Goal: Check status: Check status

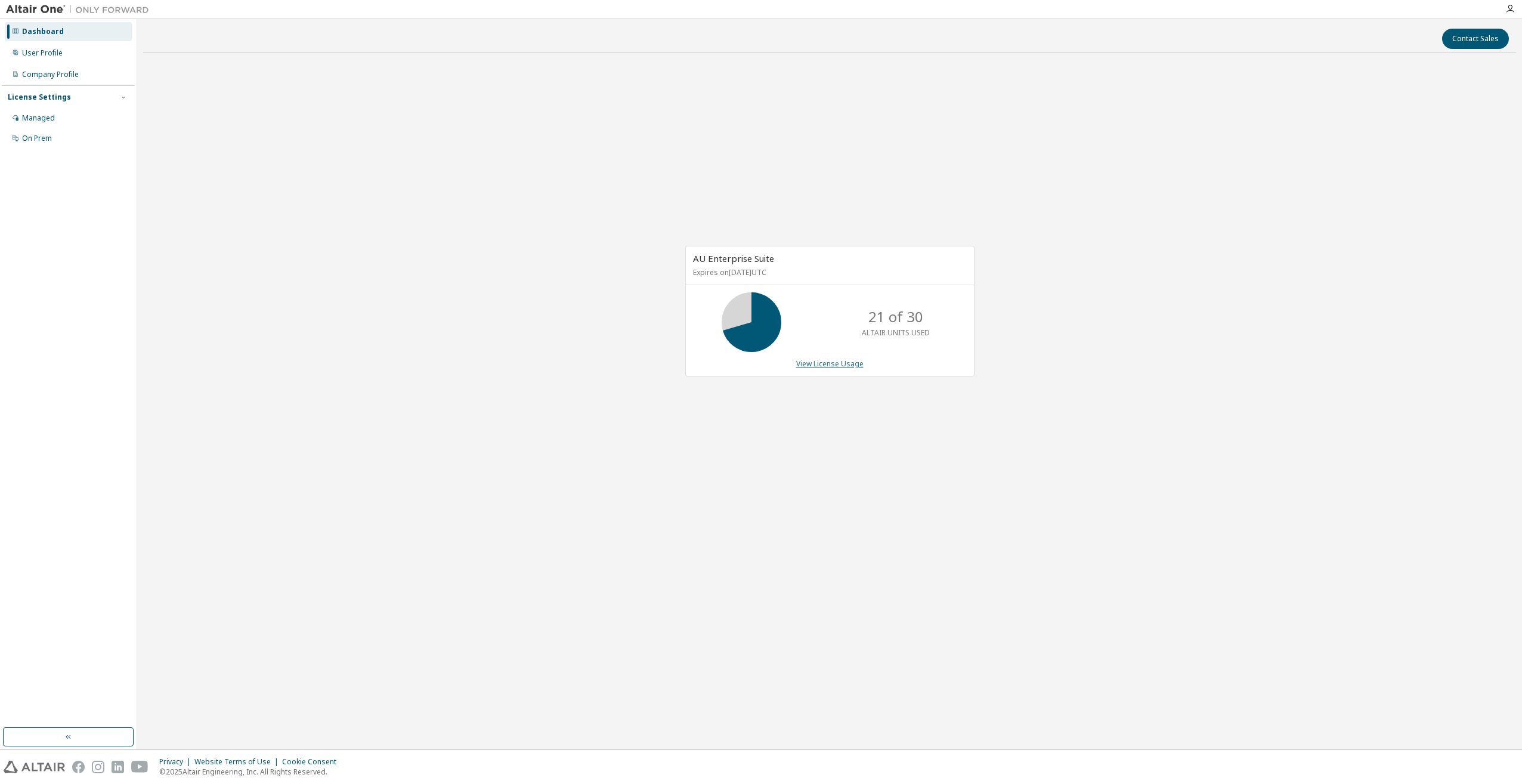
click at [828, 362] on link "View License Usage" at bounding box center [829, 363] width 67 height 10
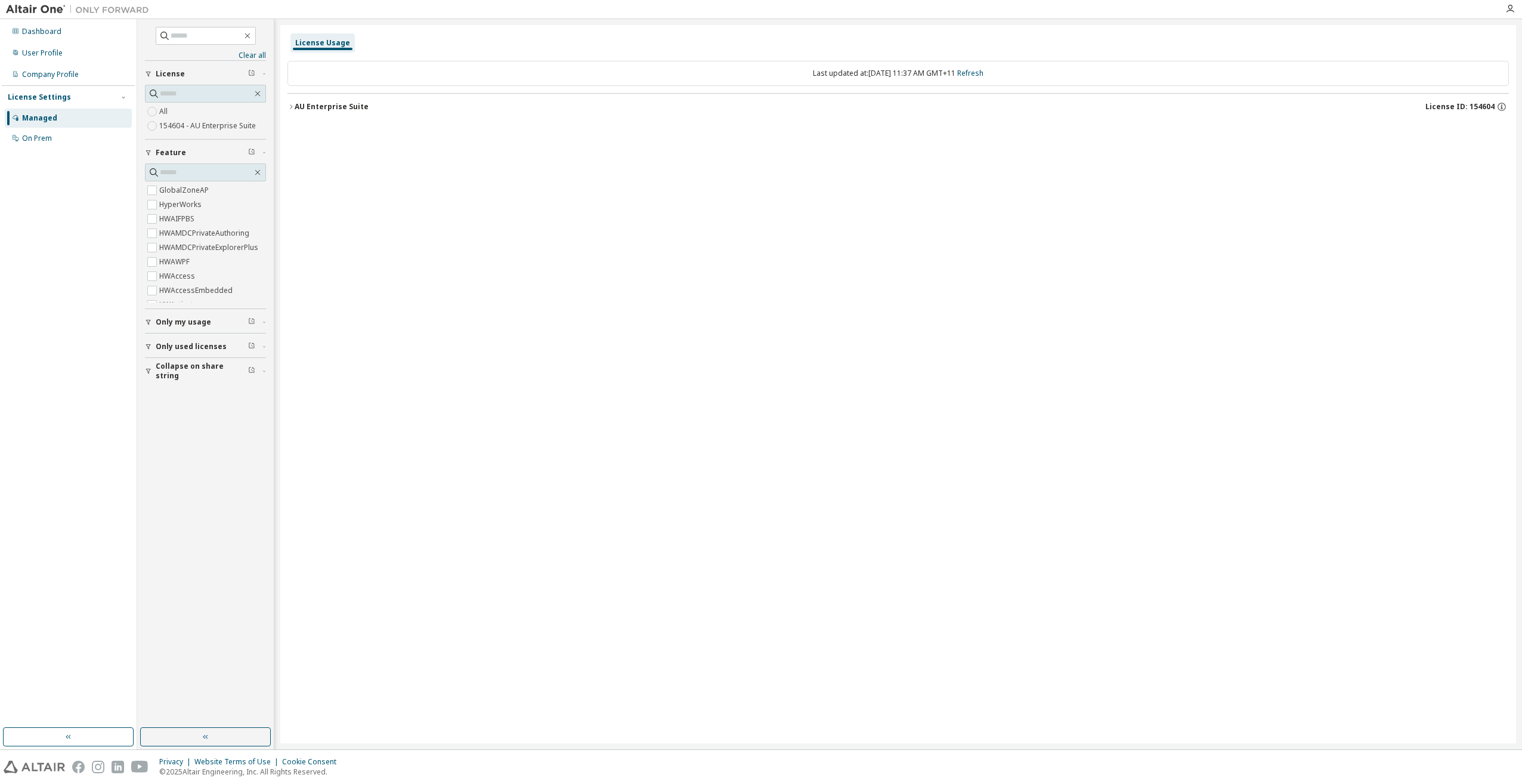
click at [321, 100] on button "AU Enterprise Suite License ID: 154604" at bounding box center [898, 106] width 1222 height 26
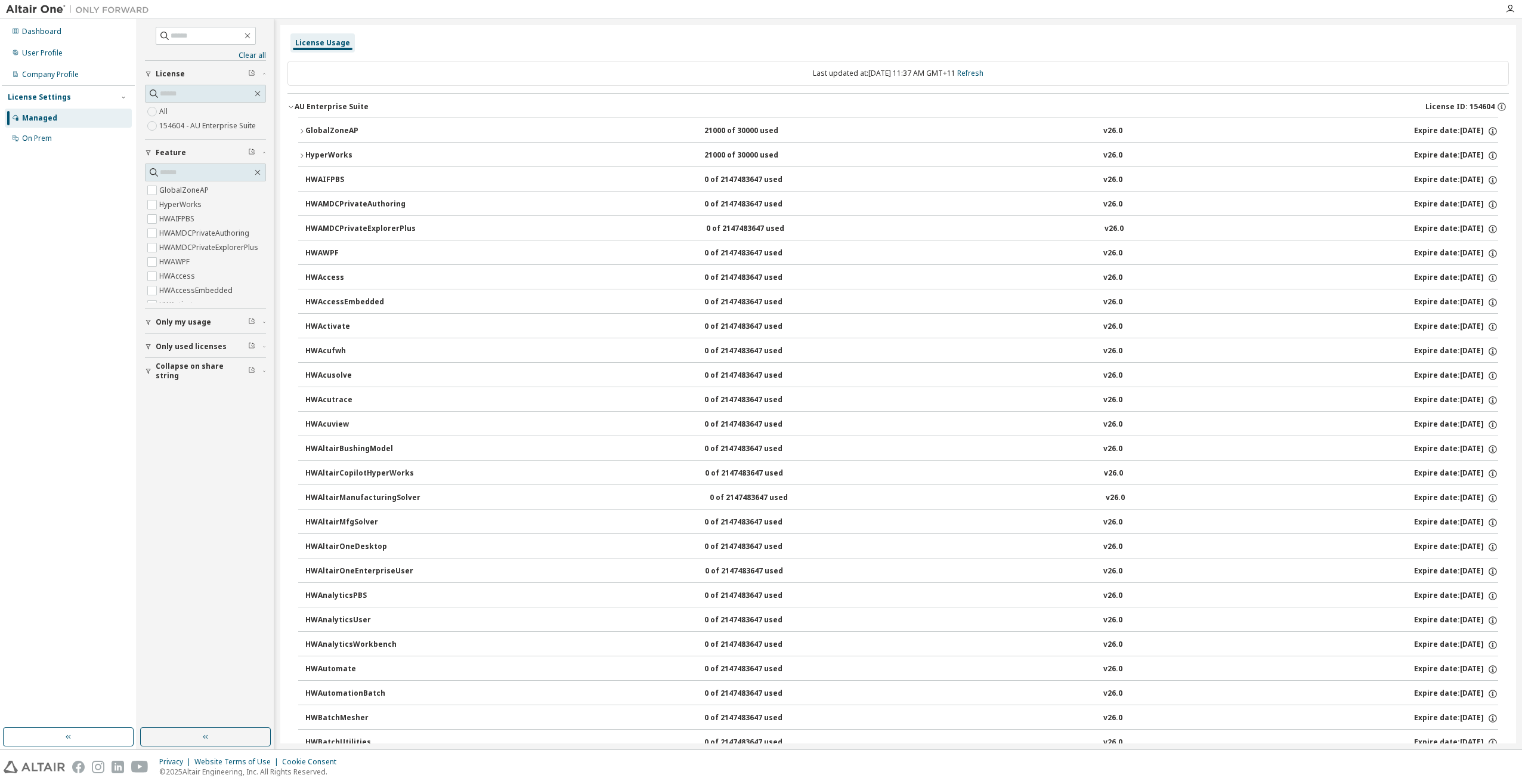
click at [345, 129] on div "GlobalZoneAP" at bounding box center [359, 131] width 107 height 11
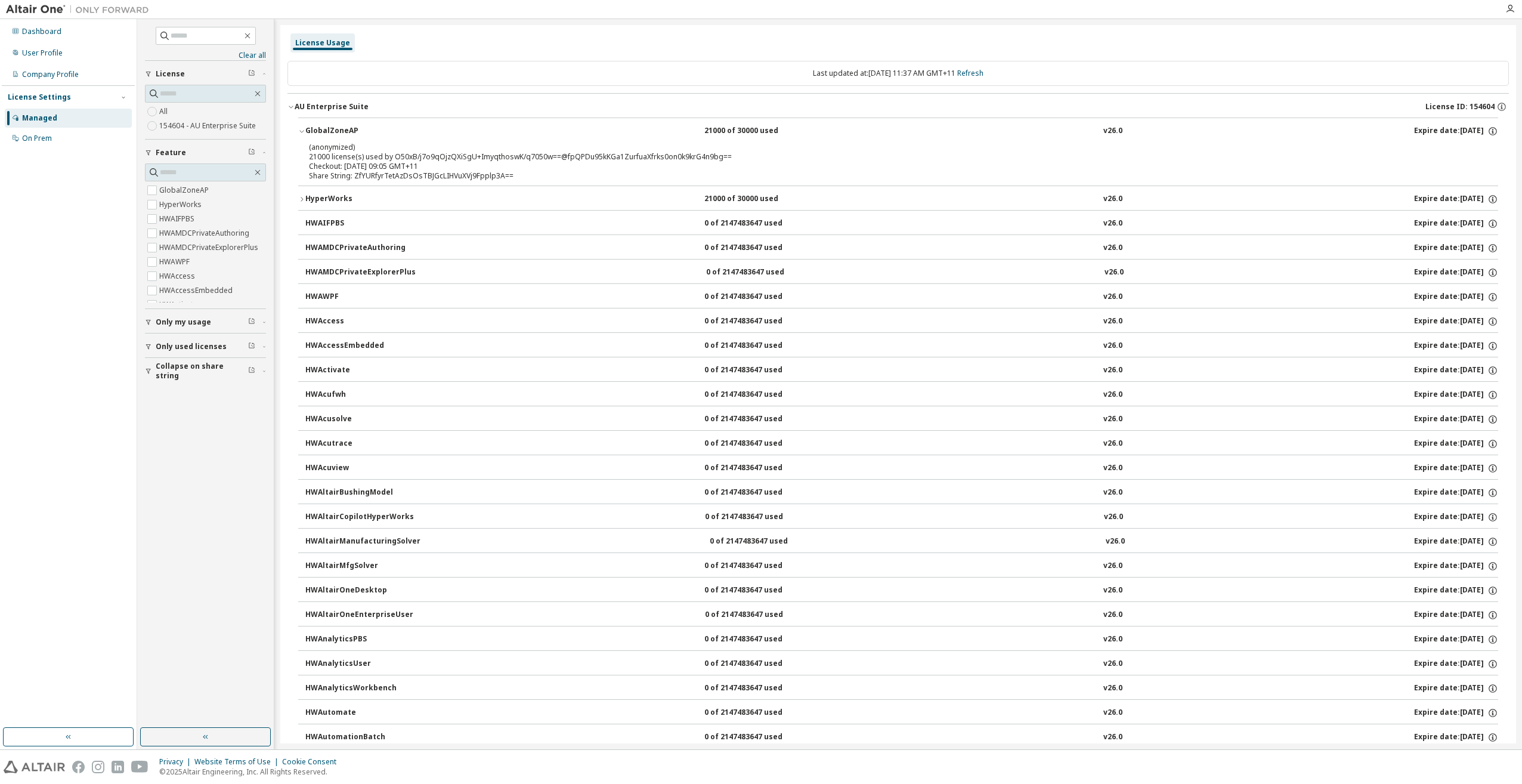
click at [335, 190] on button "HyperWorks 21000 of 30000 used v26.0 Expire date: [DATE]" at bounding box center [898, 198] width 1200 height 26
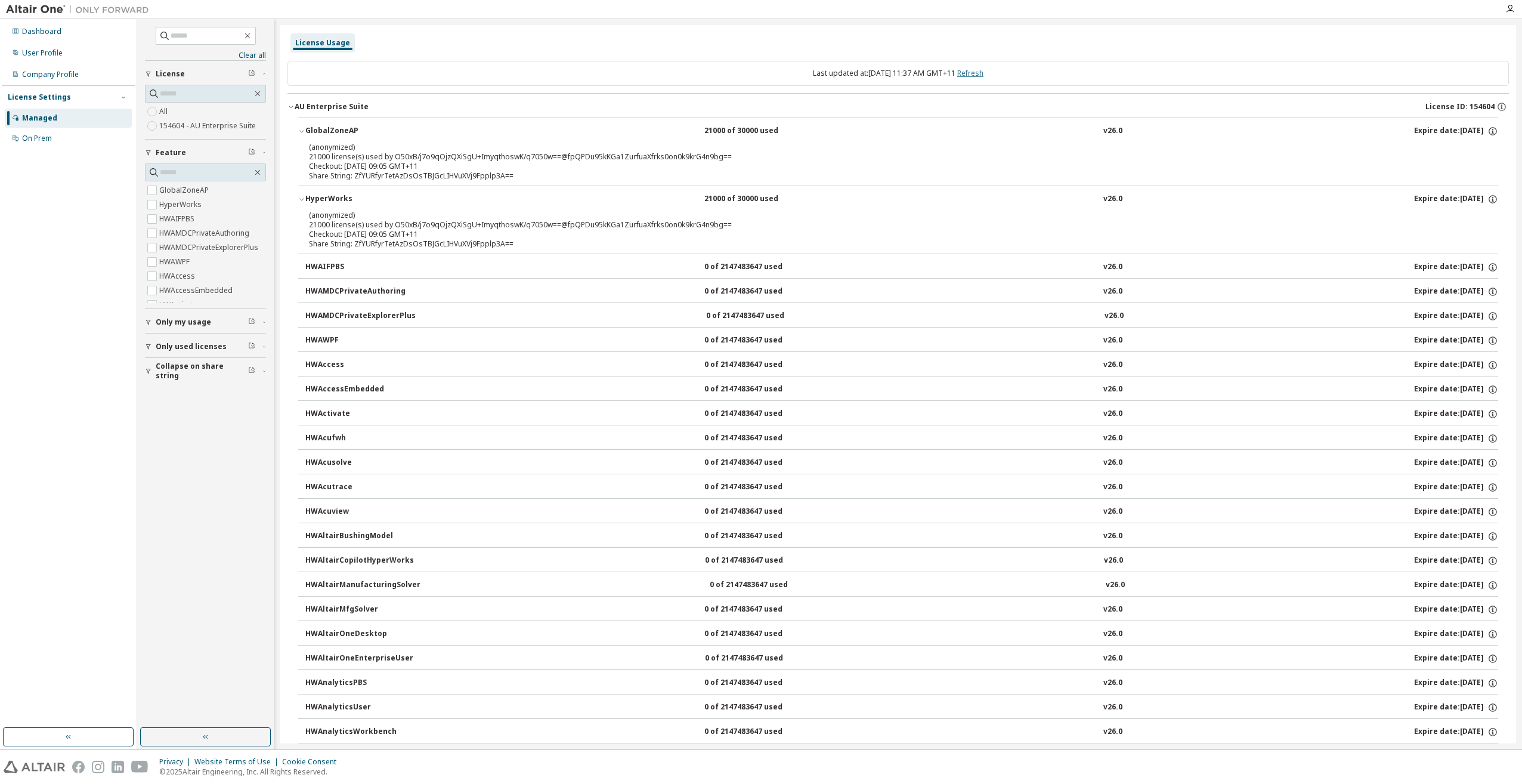
click at [984, 76] on link "Refresh" at bounding box center [970, 73] width 26 height 10
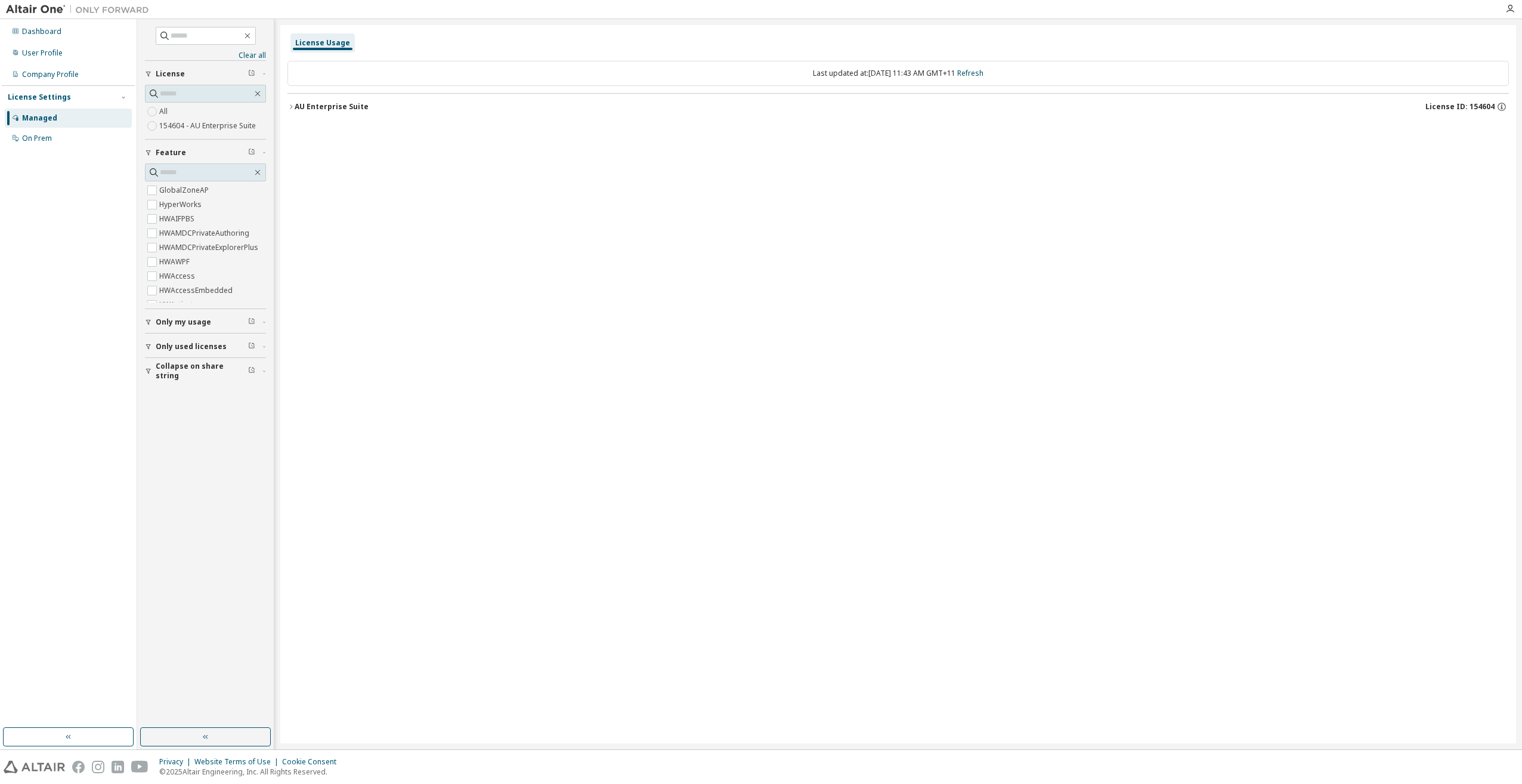
click at [329, 107] on div "AU Enterprise Suite" at bounding box center [331, 107] width 74 height 10
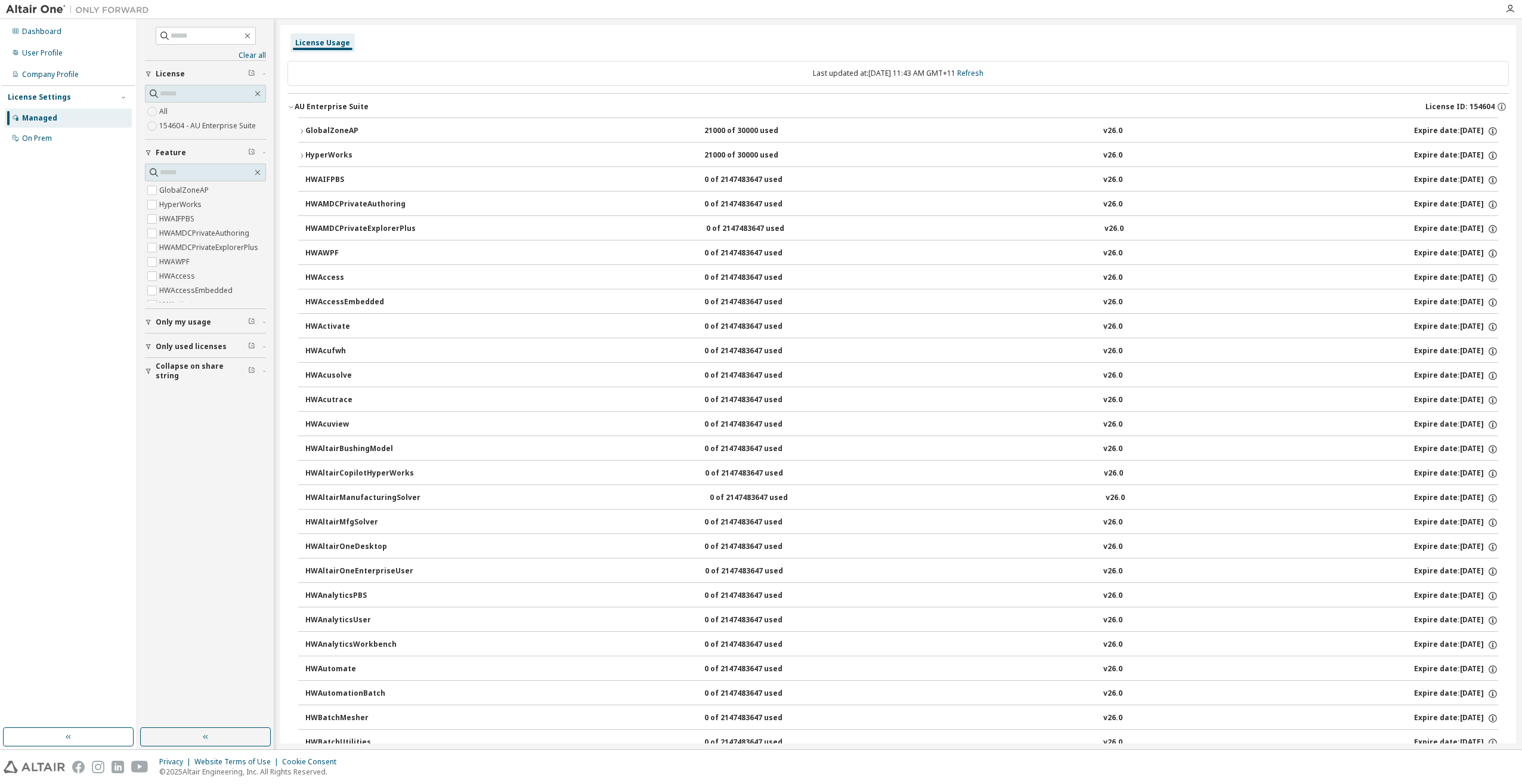
click at [327, 128] on div "GlobalZoneAP" at bounding box center [359, 131] width 107 height 11
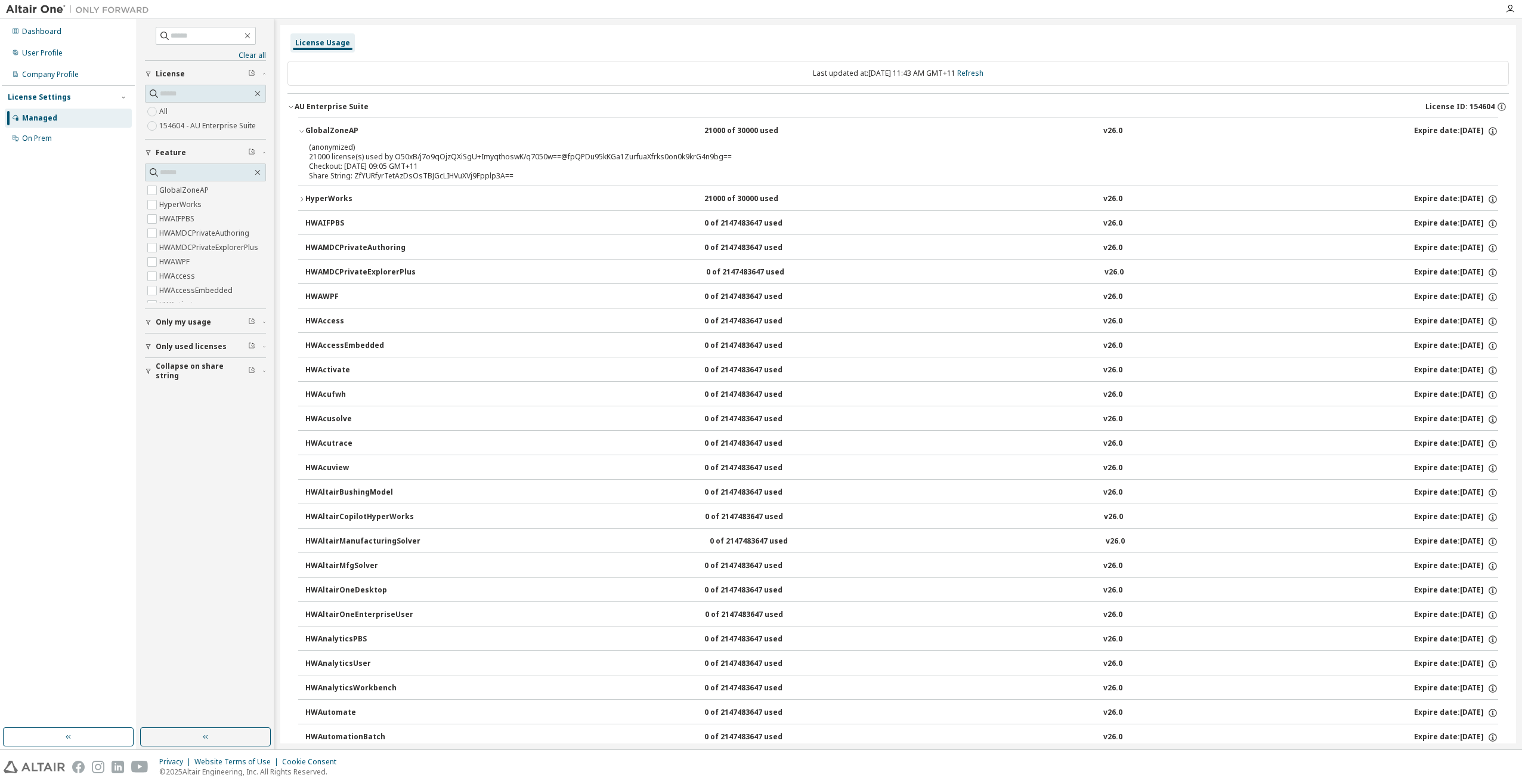
click at [332, 189] on button "HyperWorks 21000 of 30000 used v26.0 Expire date: [DATE]" at bounding box center [898, 198] width 1200 height 26
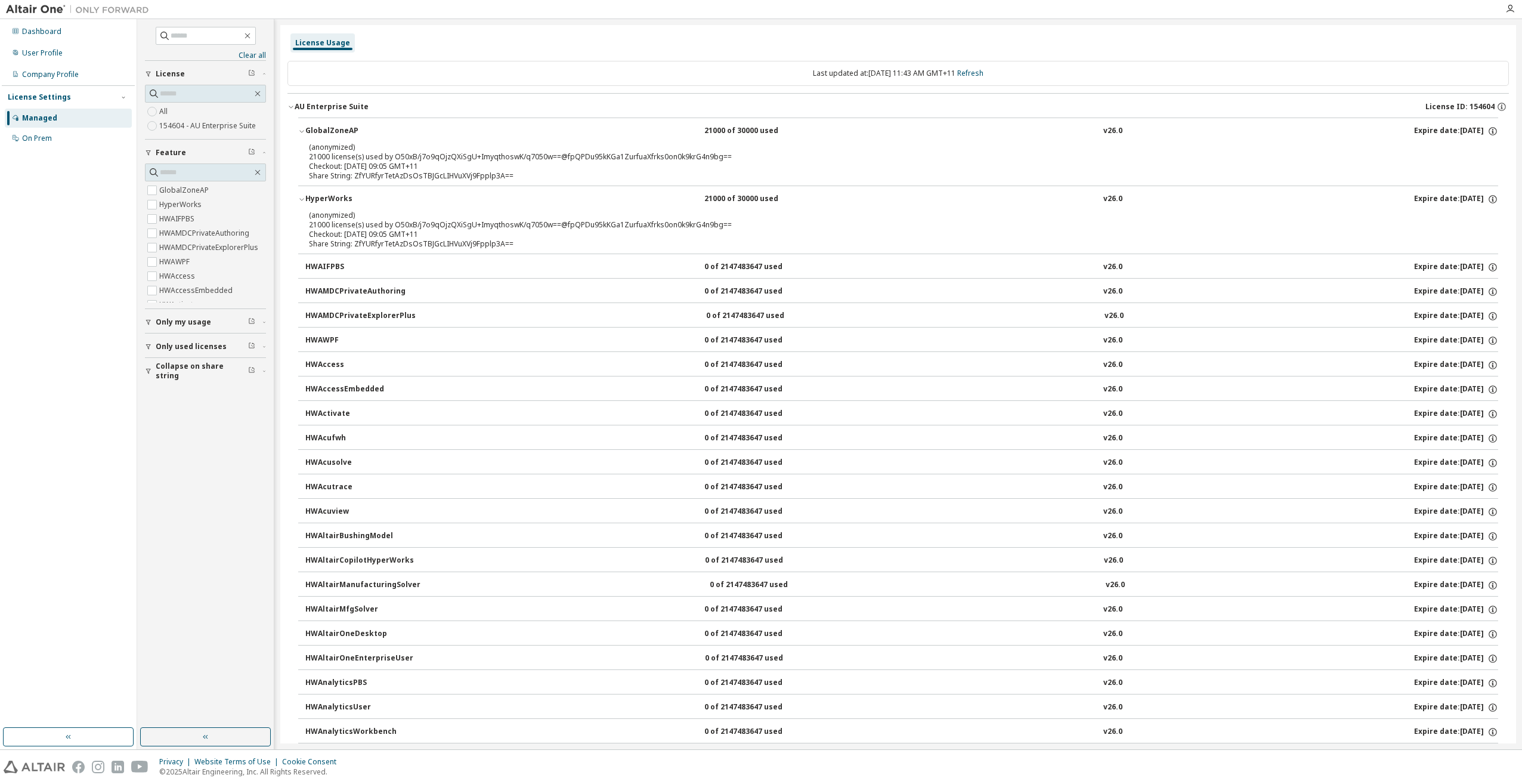
click at [483, 246] on div "Share String: ZfYURfyrTetAzDsOsTBJGcLIHVuXVj9Fpplp3A==" at bounding box center [883, 244] width 1150 height 10
click at [977, 77] on link "Refresh" at bounding box center [970, 73] width 26 height 10
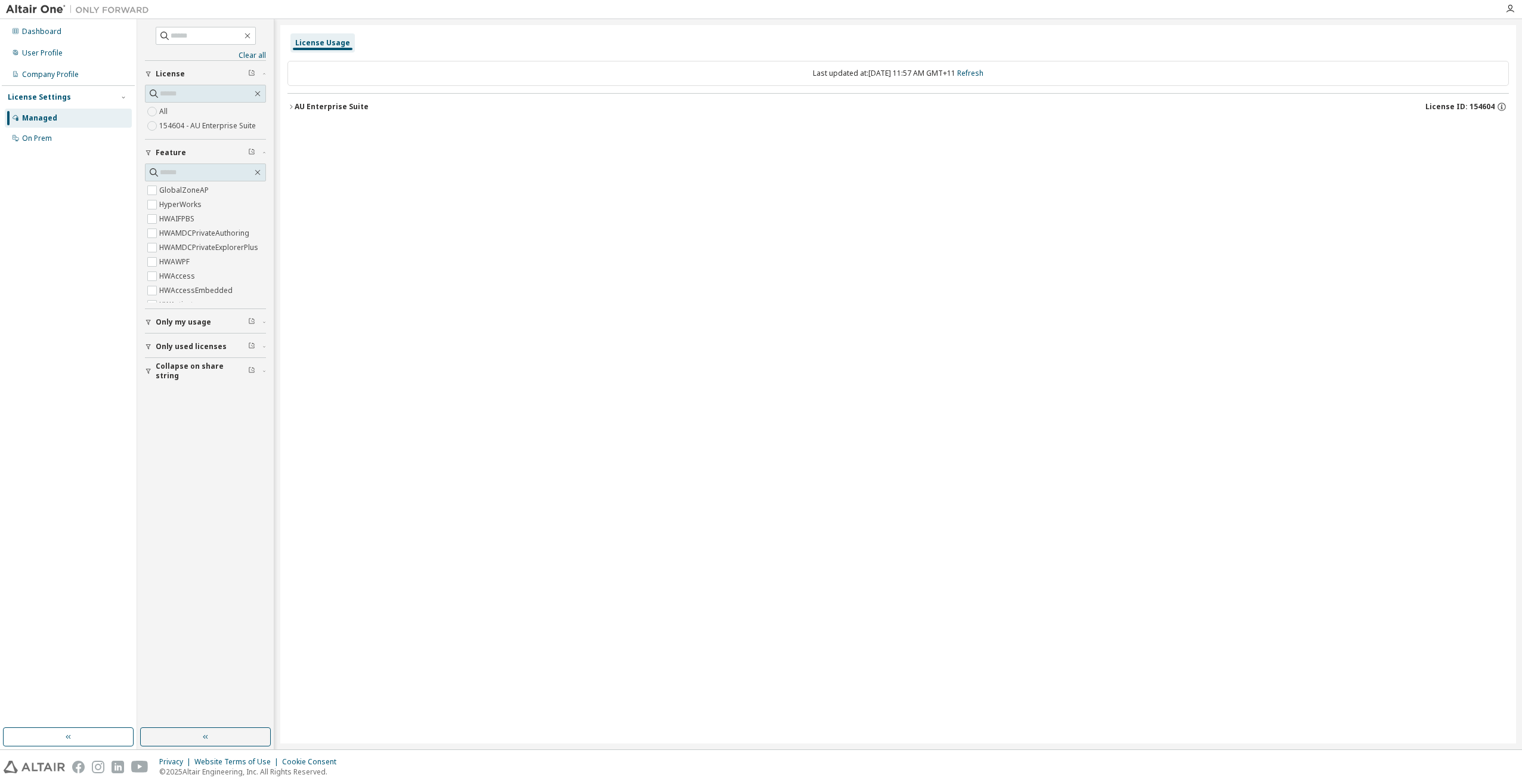
click at [313, 114] on button "AU Enterprise Suite License ID: 154604" at bounding box center [898, 106] width 1222 height 26
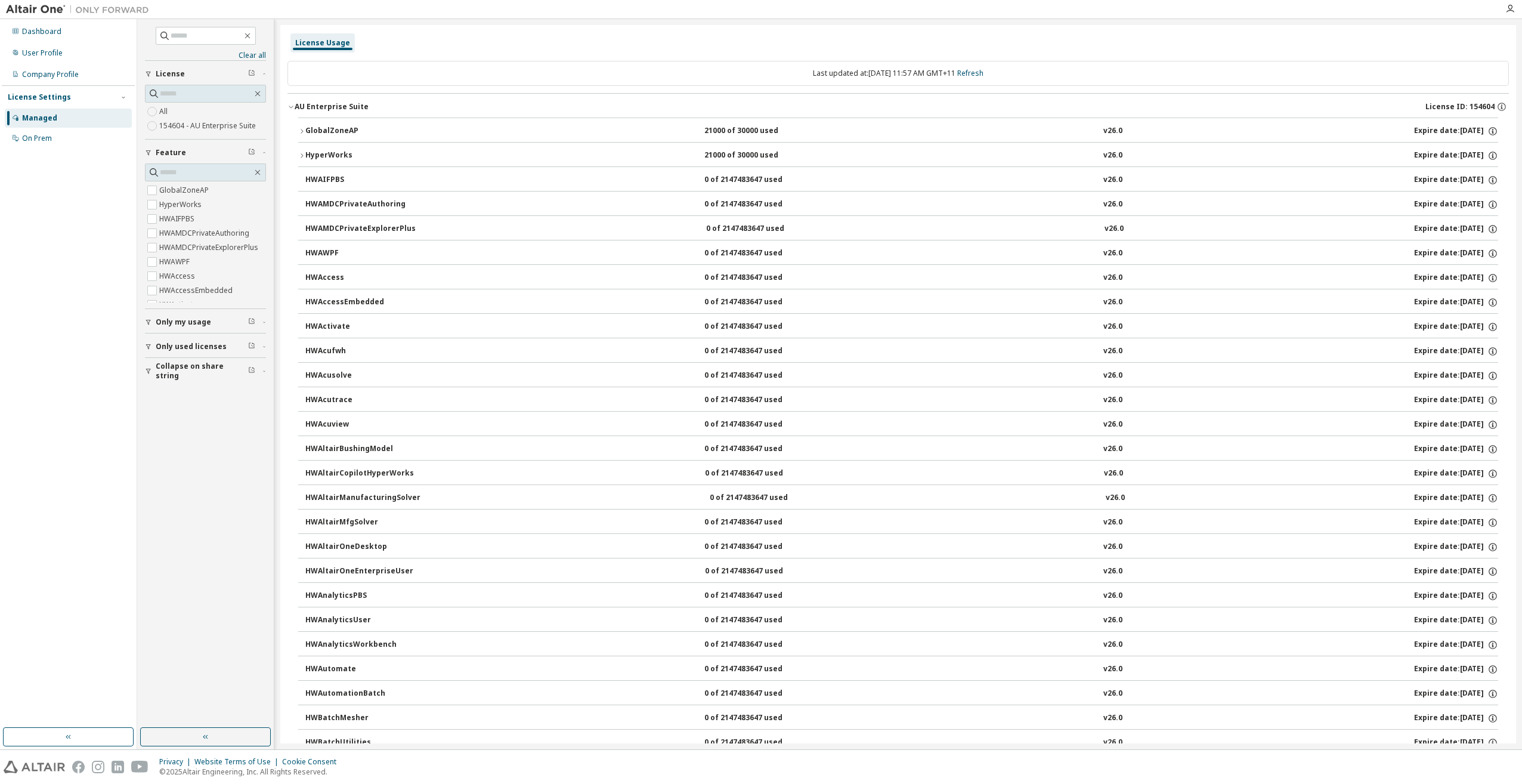
click at [310, 130] on div "GlobalZoneAP" at bounding box center [359, 131] width 107 height 11
